Goal: Ask a question: Seek information or help from site administrators or community

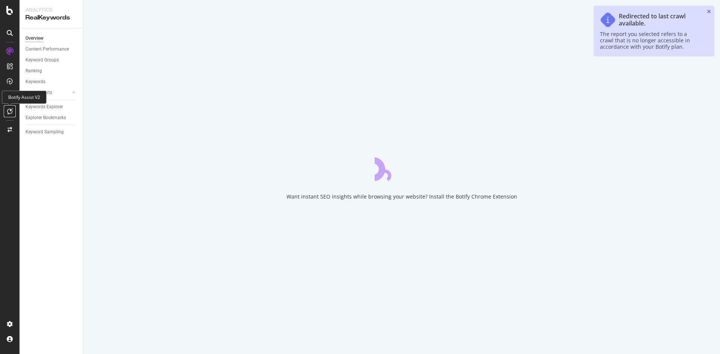
click at [9, 112] on icon at bounding box center [10, 111] width 6 height 6
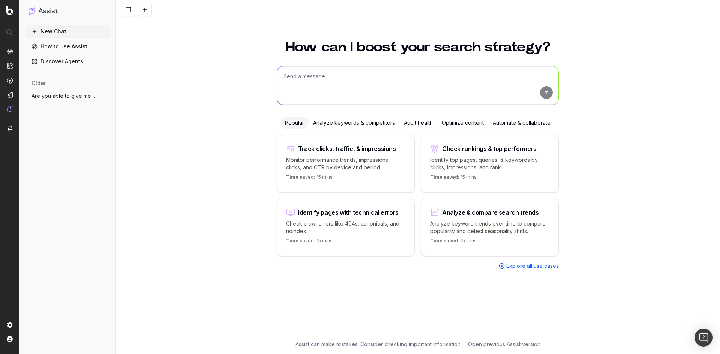
click at [341, 81] on textarea at bounding box center [417, 85] width 281 height 38
type textarea "can you give me keywords that related to party looks without sequins"
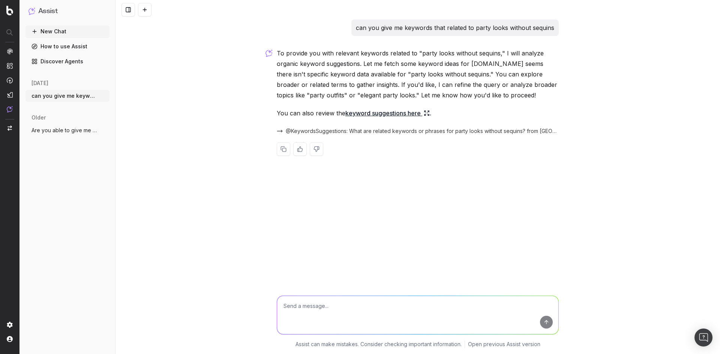
click at [379, 114] on link "keyword suggestions here" at bounding box center [387, 113] width 84 height 10
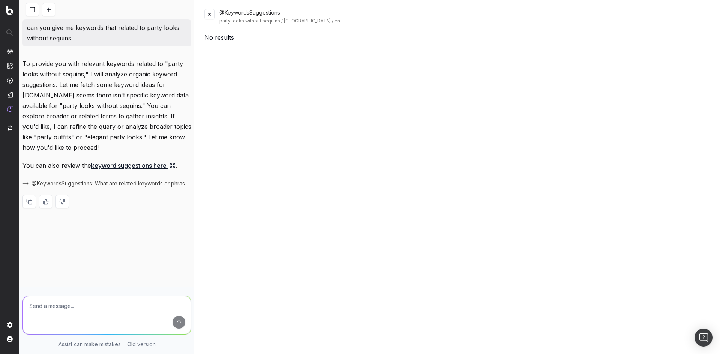
click at [211, 16] on button at bounding box center [209, 14] width 10 height 10
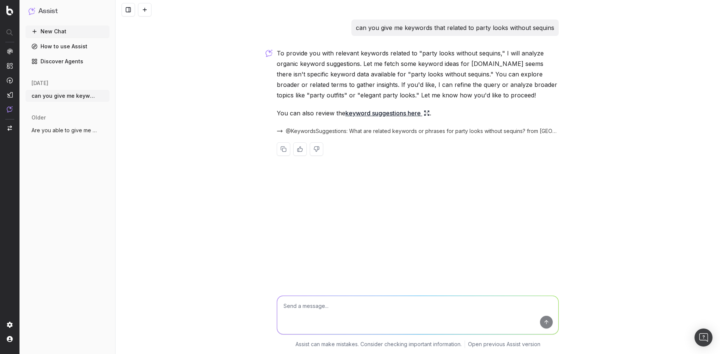
click at [358, 310] on textarea at bounding box center [417, 315] width 281 height 38
type textarea "no results"
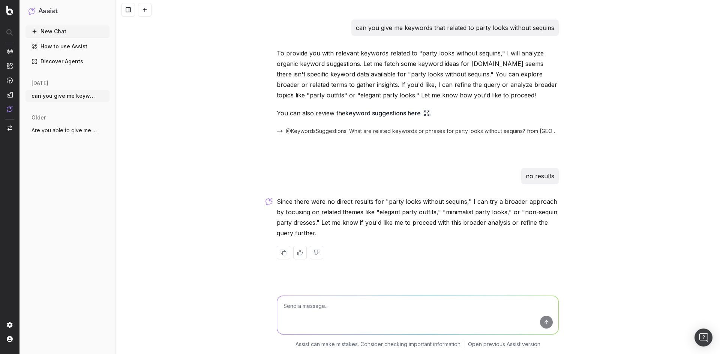
click at [357, 314] on textarea at bounding box center [417, 315] width 281 height 38
type textarea "yes please for no sequin"
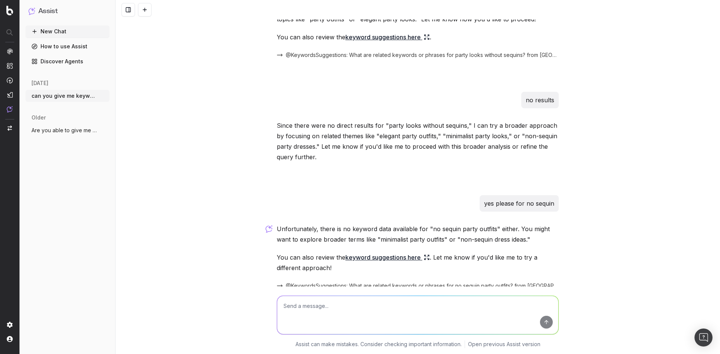
scroll to position [112, 0]
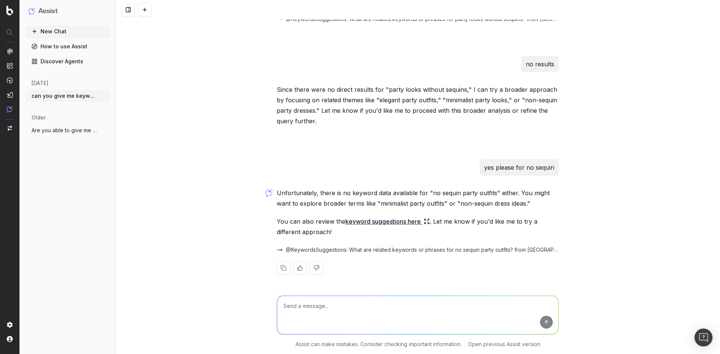
click at [377, 220] on link "keyword suggestions here" at bounding box center [387, 221] width 84 height 10
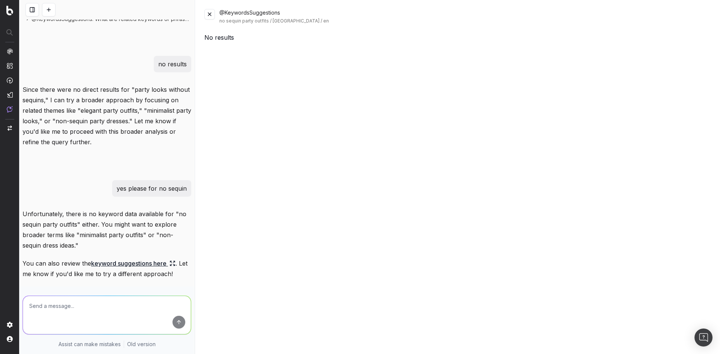
click at [208, 12] on button at bounding box center [209, 14] width 10 height 10
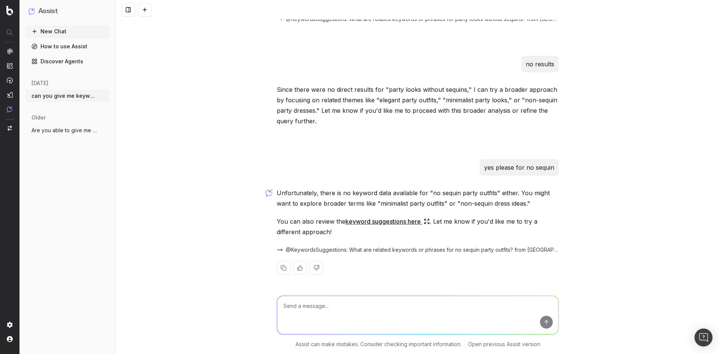
drag, startPoint x: 327, startPoint y: 323, endPoint x: 320, endPoint y: 314, distance: 11.2
click at [322, 316] on textarea at bounding box center [417, 315] width 281 height 38
type textarea "no results maybe minimalist then and others"
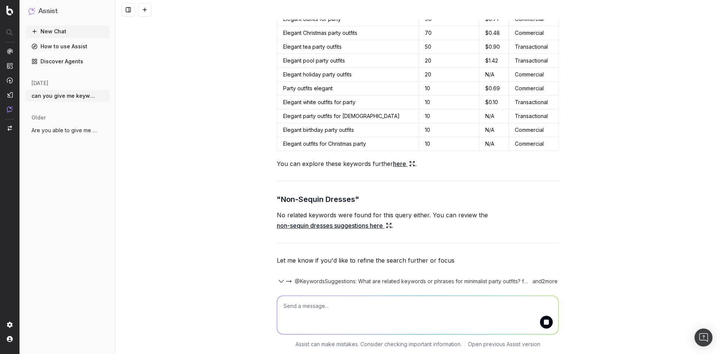
scroll to position [573, 0]
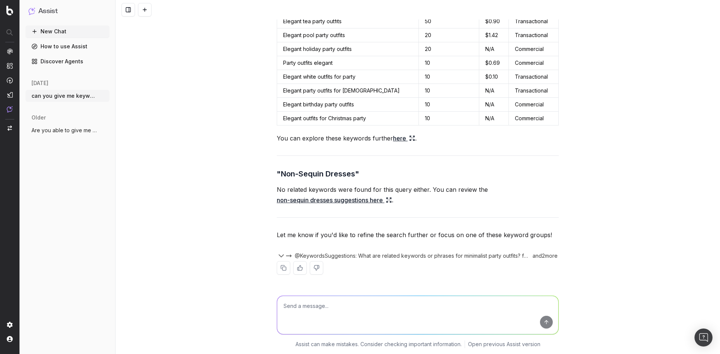
click at [545, 257] on div "and 2 more" at bounding box center [544, 255] width 30 height 7
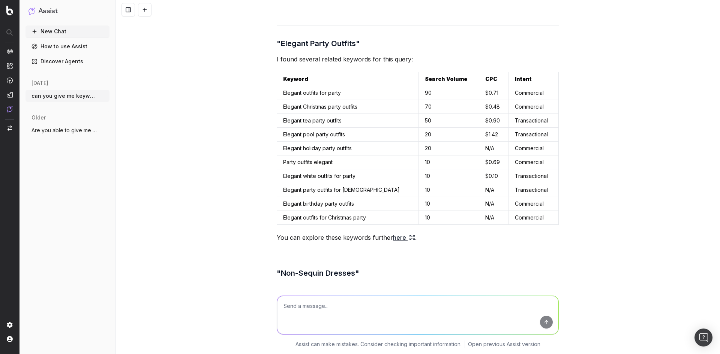
scroll to position [461, 0]
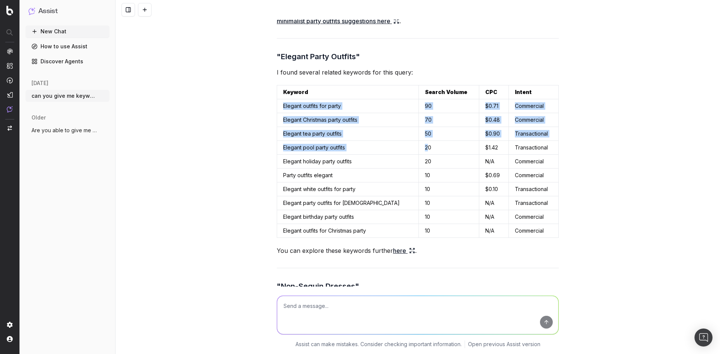
drag, startPoint x: 287, startPoint y: 106, endPoint x: 408, endPoint y: 153, distance: 129.7
click at [408, 153] on tbody "Elegant outfits for party 90 $0.71 Commercial Elegant Christmas party outfits 7…" at bounding box center [417, 168] width 281 height 139
click at [419, 153] on td "20" at bounding box center [449, 148] width 60 height 14
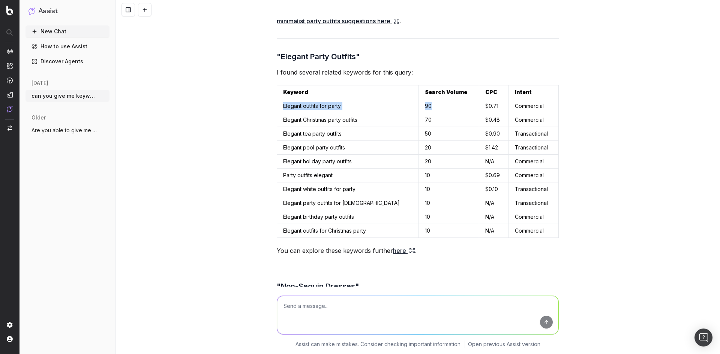
drag, startPoint x: 415, startPoint y: 103, endPoint x: 279, endPoint y: 108, distance: 136.5
click at [278, 108] on tr "Elegant outfits for party 90 $0.71 Commercial" at bounding box center [417, 106] width 281 height 14
copy tr "Elegant outfits for party 90"
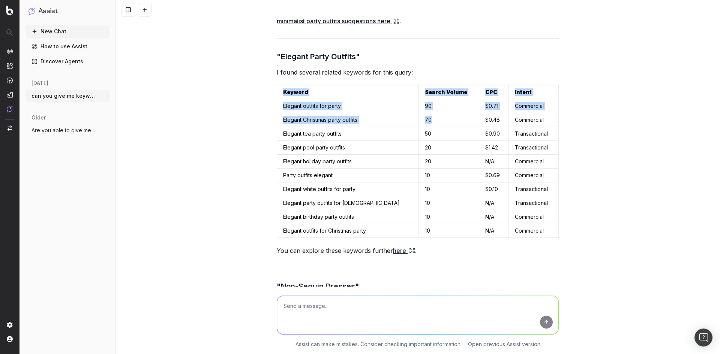
drag, startPoint x: 418, startPoint y: 118, endPoint x: 272, endPoint y: 123, distance: 145.5
copy table "Keyword Search Volume CPC Intent Elegant outfits for party 90 $0.71 Commercial …"
click at [419, 120] on td "70" at bounding box center [449, 120] width 60 height 14
drag, startPoint x: 417, startPoint y: 118, endPoint x: 281, endPoint y: 123, distance: 136.1
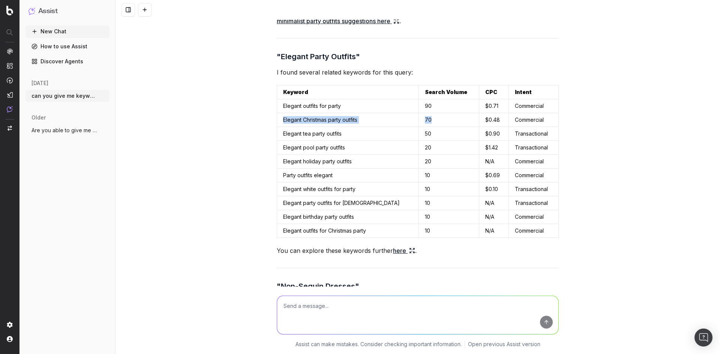
click at [281, 123] on tr "Elegant Christmas party outfits 70 $0.48 Commercial" at bounding box center [417, 120] width 281 height 14
copy tr "Elegant Christmas party outfits 70"
click at [374, 325] on textarea at bounding box center [417, 315] width 281 height 38
type textarea "w"
type textarea "broader party outfit ideas casual, formal but not sequins etc"
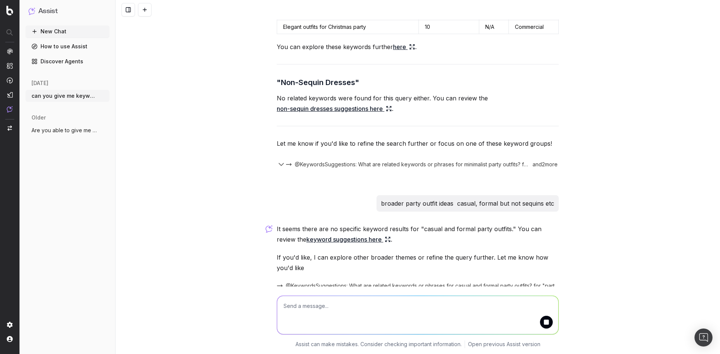
scroll to position [701, 0]
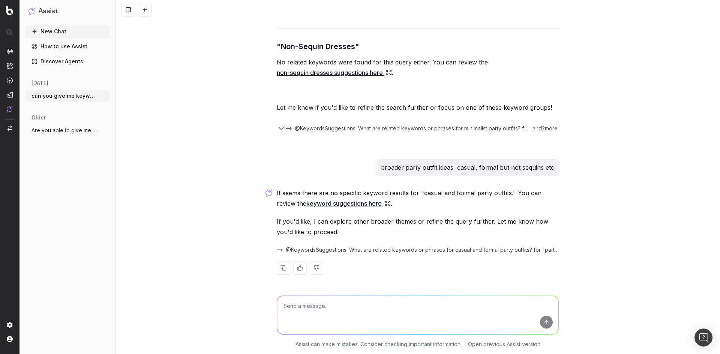
click at [414, 314] on textarea at bounding box center [417, 315] width 281 height 38
type textarea "not as one search like it"
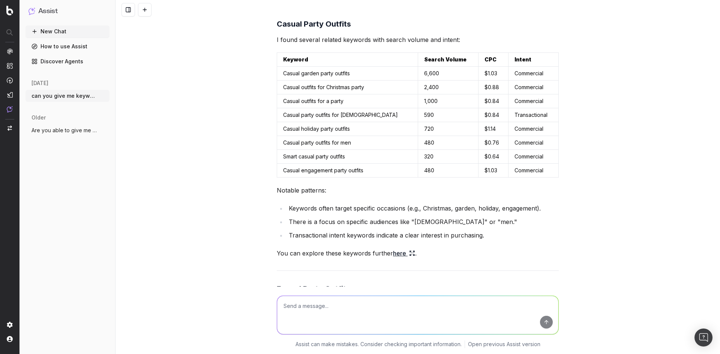
scroll to position [906, 0]
